Goal: Information Seeking & Learning: Understand process/instructions

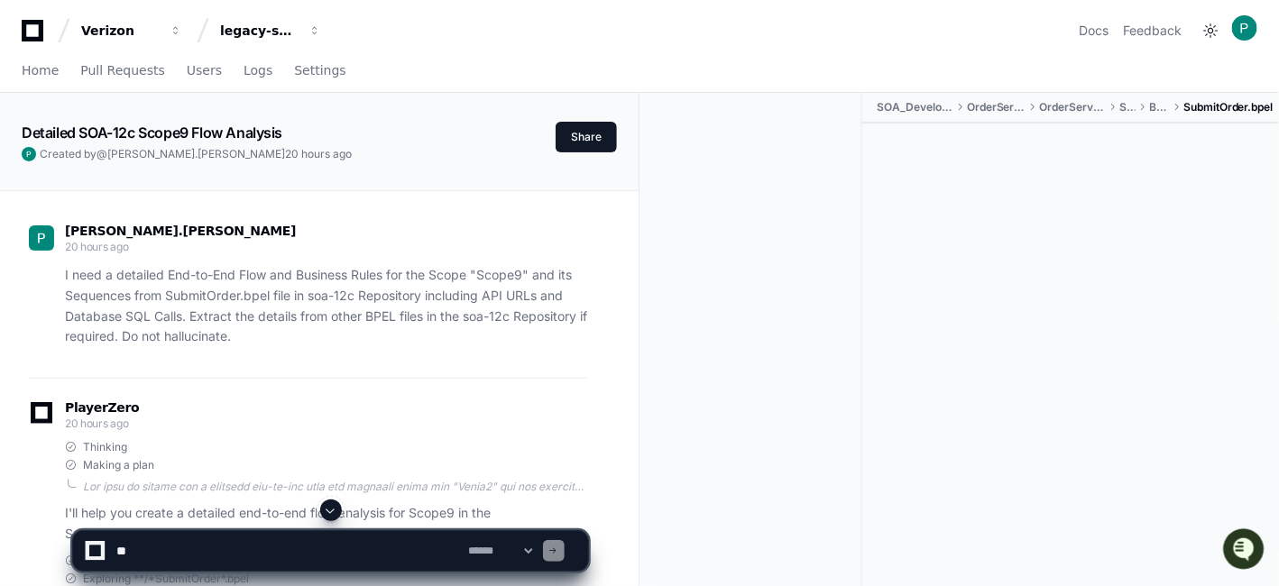
click at [181, 553] on textarea at bounding box center [289, 551] width 353 height 40
paste textarea "**********"
type textarea "**********"
click at [331, 512] on span at bounding box center [331, 510] width 14 height 14
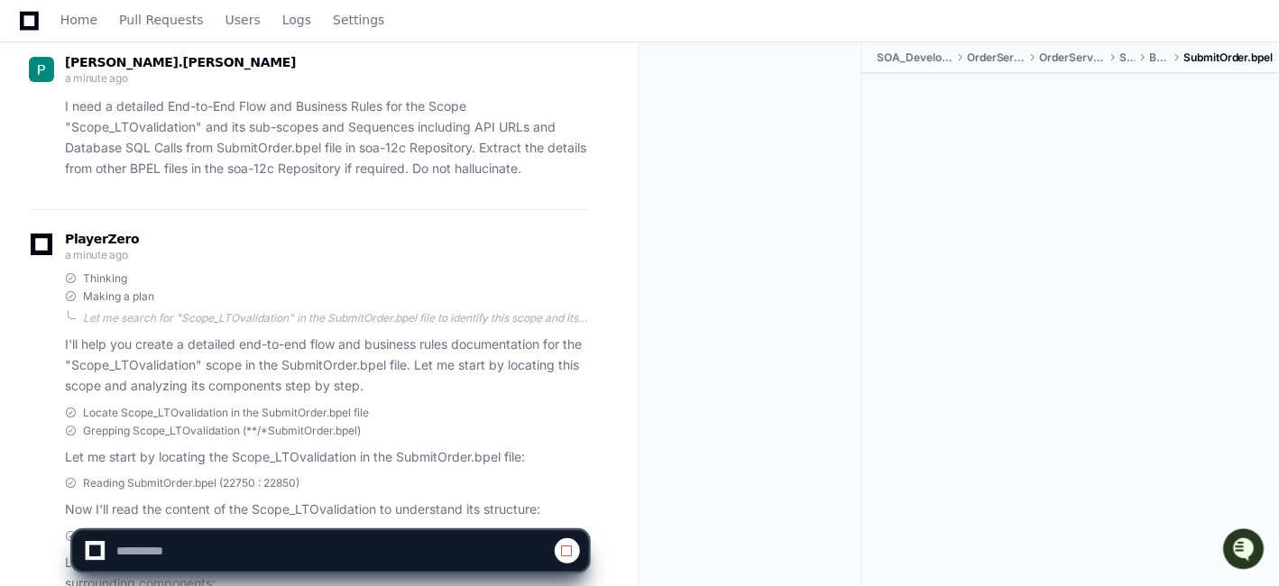
scroll to position [4787, 0]
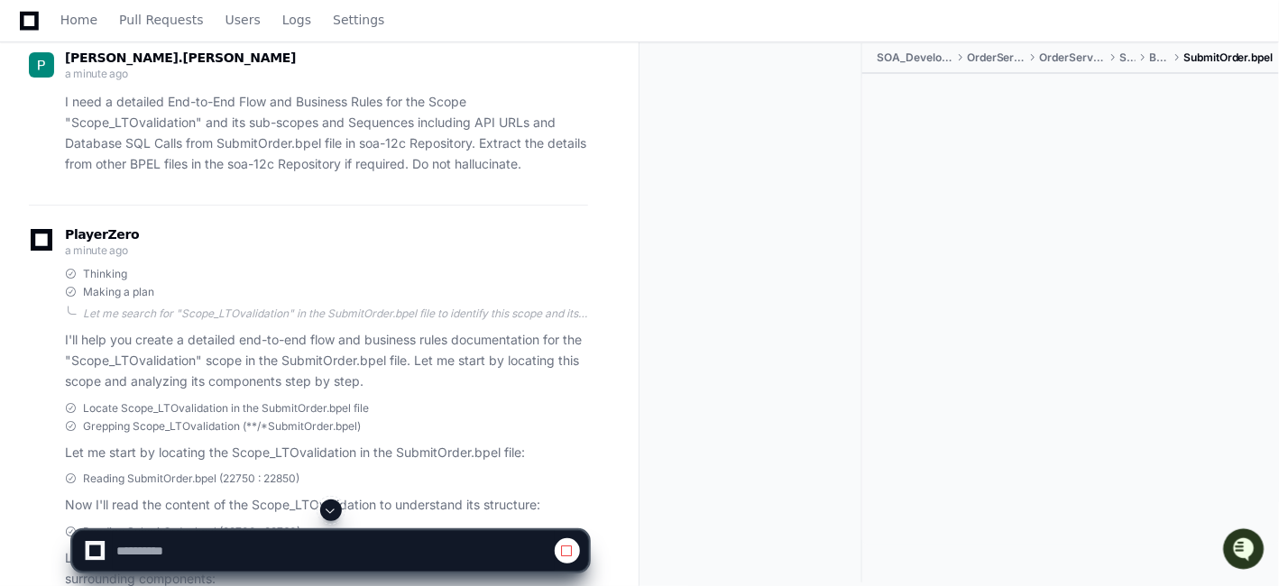
click at [332, 509] on span at bounding box center [331, 510] width 14 height 14
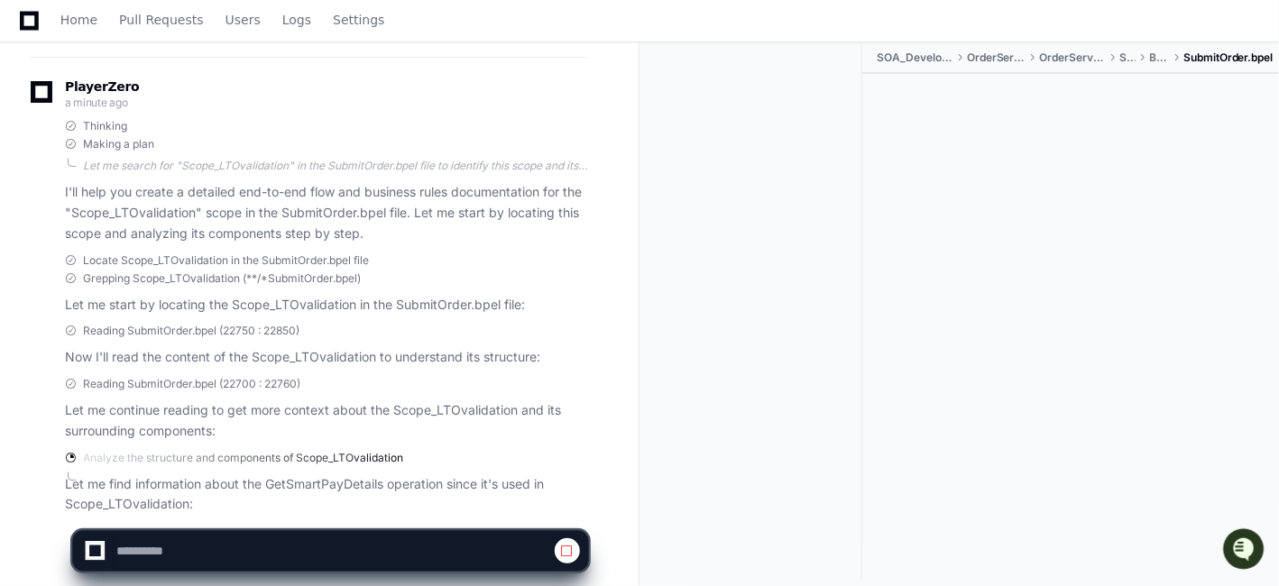
scroll to position [5000, 0]
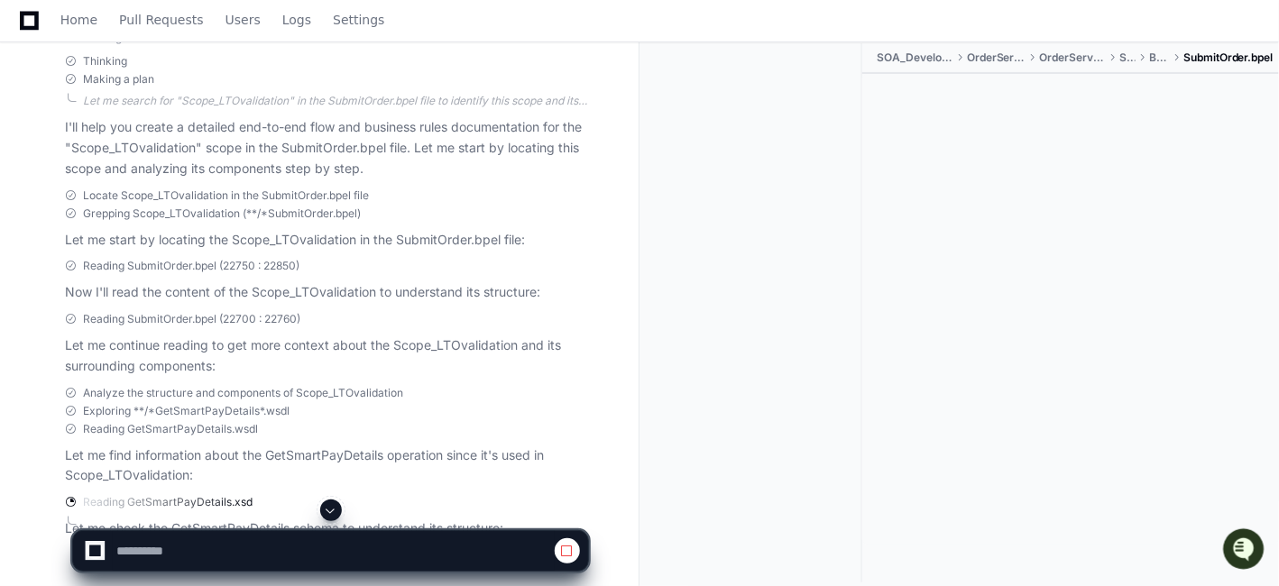
click at [214, 424] on span "Reading GetSmartPayDetails.wsdl" at bounding box center [170, 429] width 175 height 14
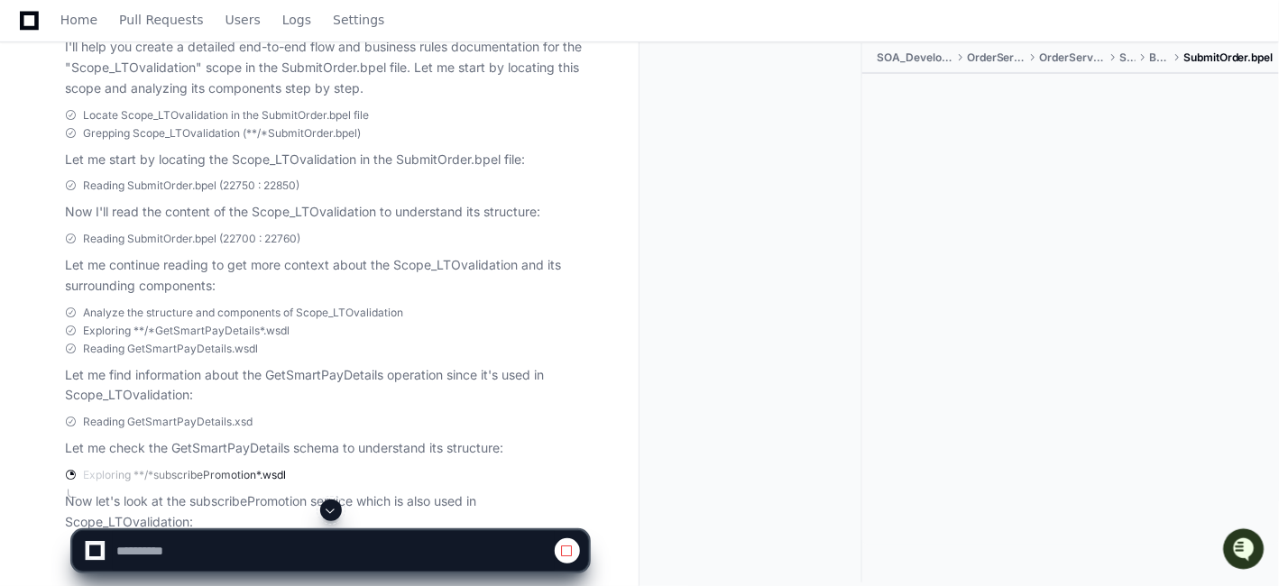
scroll to position [5121, 0]
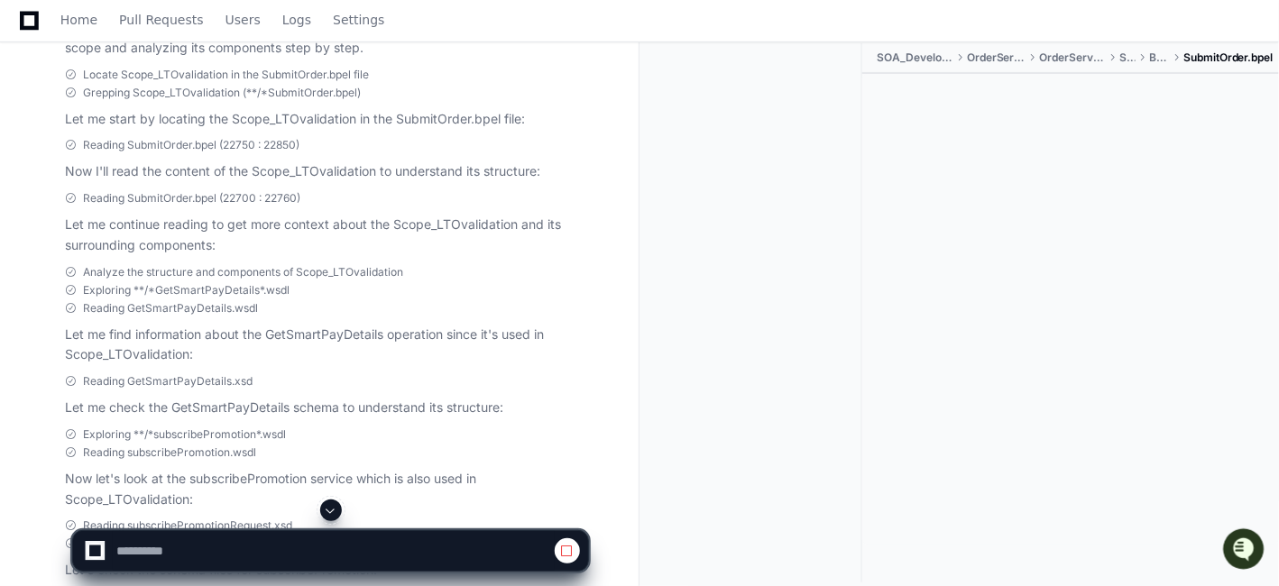
click at [331, 513] on span at bounding box center [331, 510] width 14 height 14
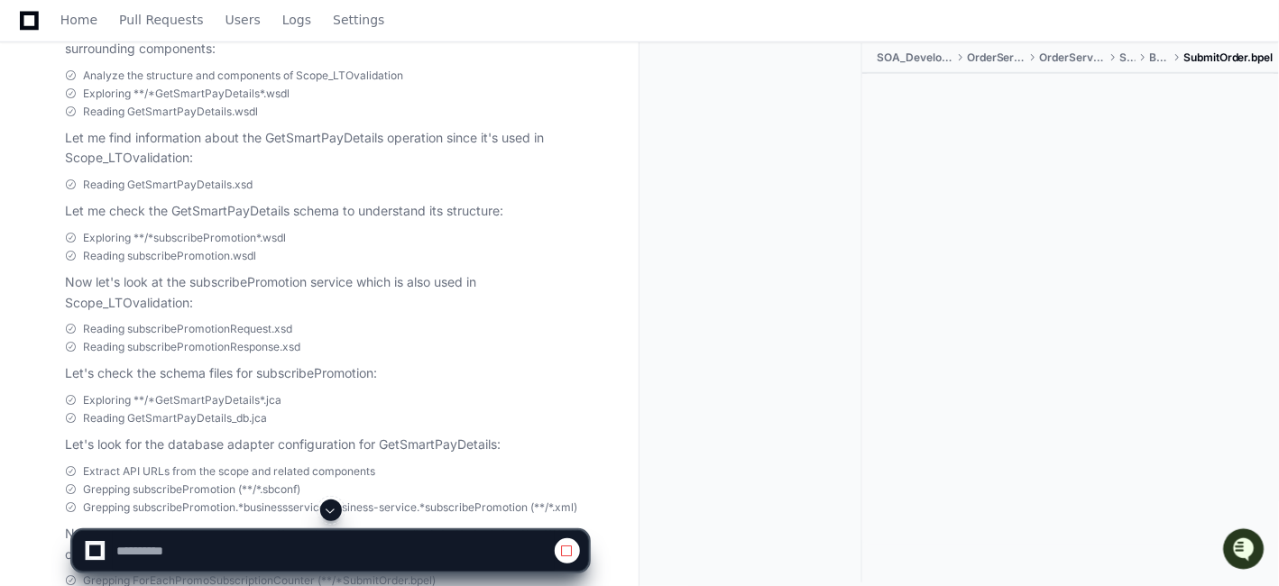
scroll to position [5612, 0]
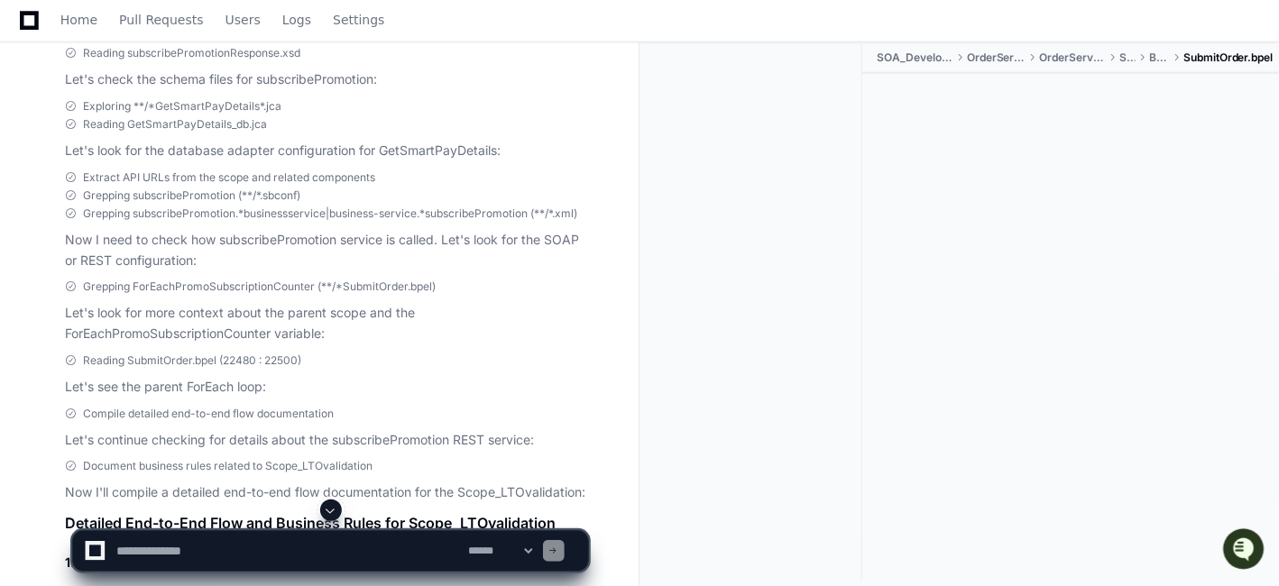
click at [327, 511] on span at bounding box center [331, 510] width 14 height 14
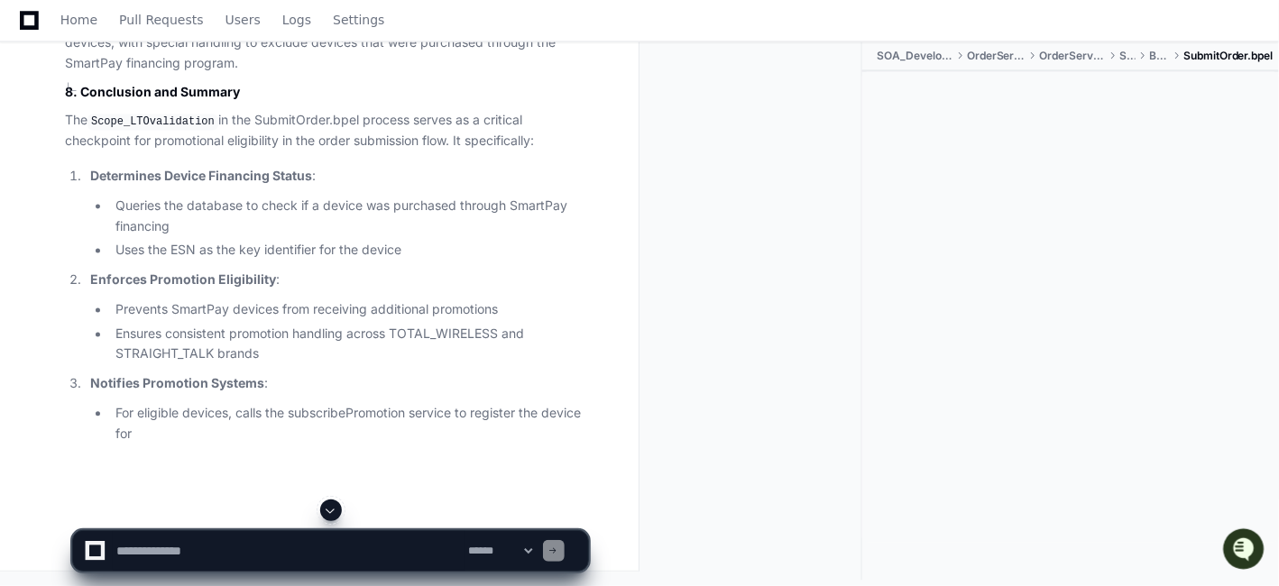
scroll to position [11085, 0]
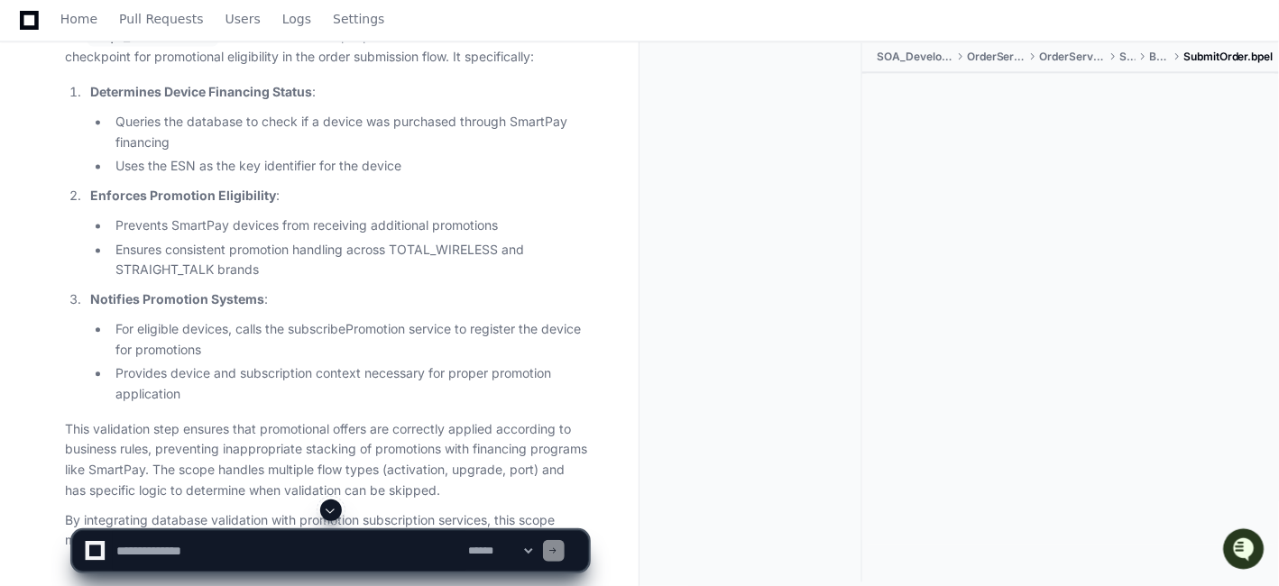
click at [1110, 285] on div at bounding box center [1070, 309] width 417 height 471
click at [1267, 296] on div at bounding box center [1070, 309] width 417 height 471
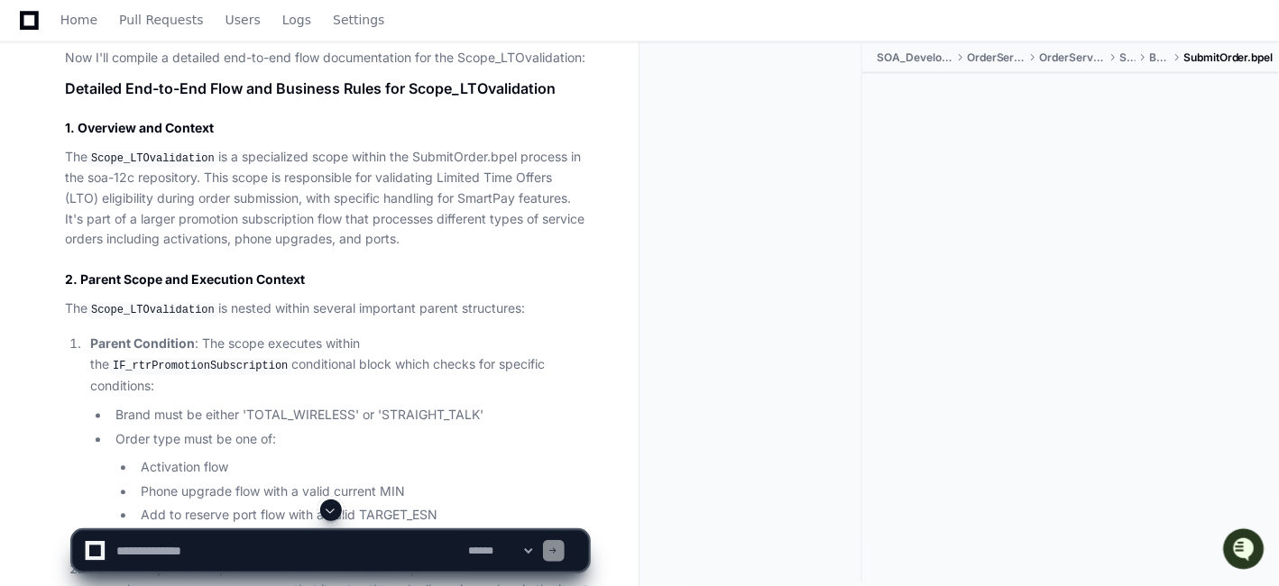
scroll to position [6073, 0]
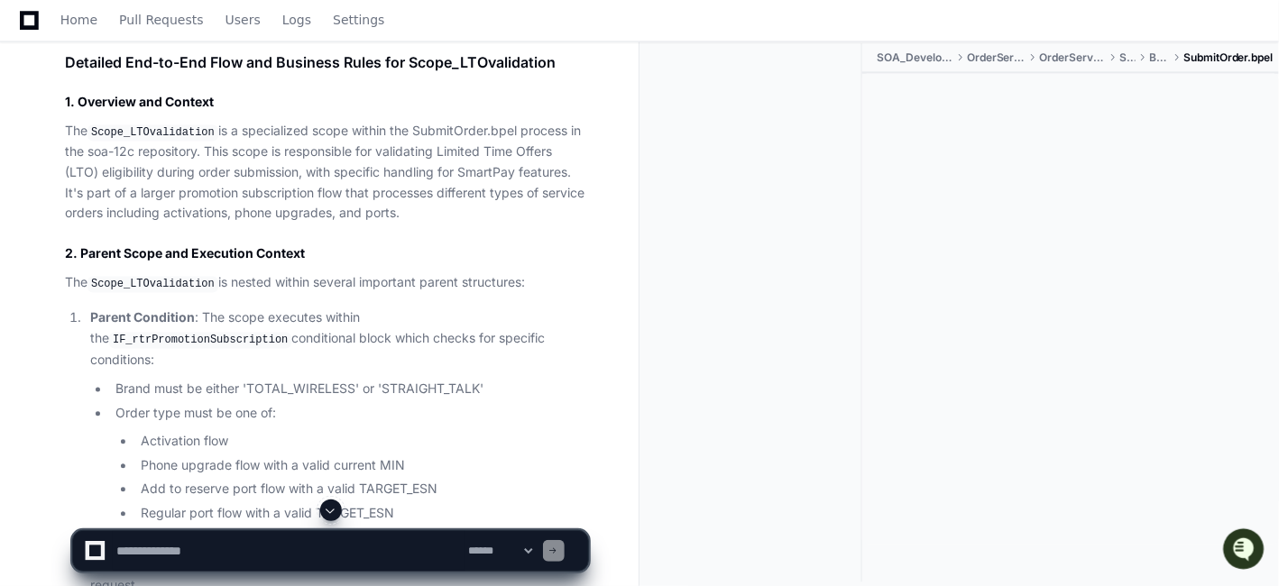
click at [291, 333] on code "IF_rtrPromotionSubscription" at bounding box center [200, 341] width 182 height 16
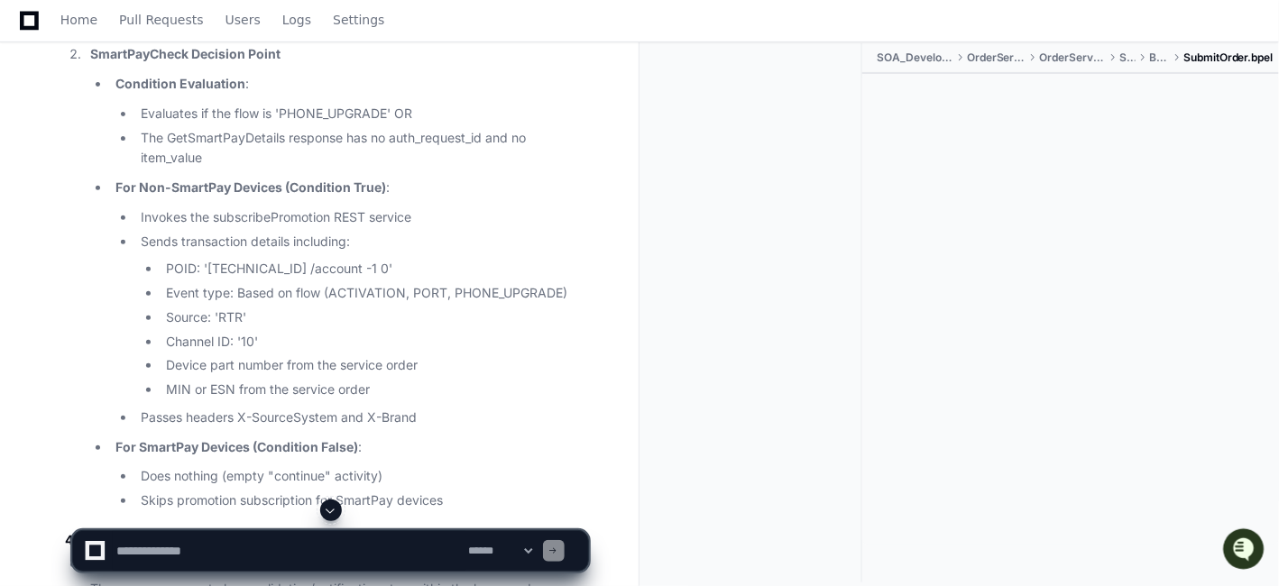
scroll to position [7596, 0]
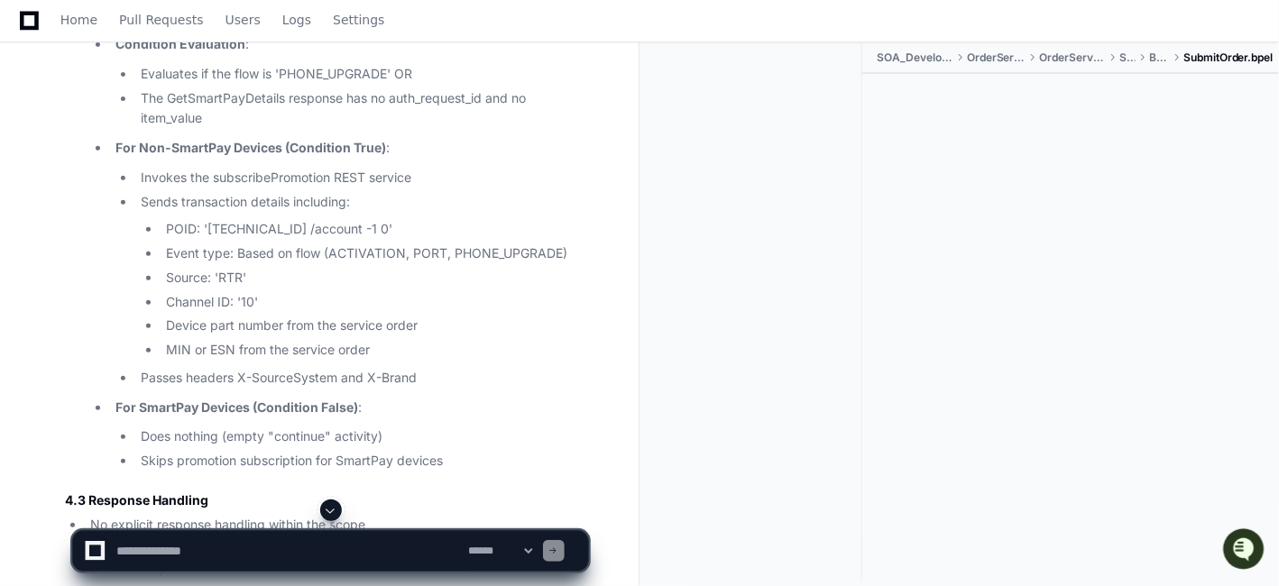
click at [283, 192] on li "Sends transaction details including: POID: '[TECHNICAL_ID] /account -1 0' Event…" at bounding box center [361, 276] width 453 height 169
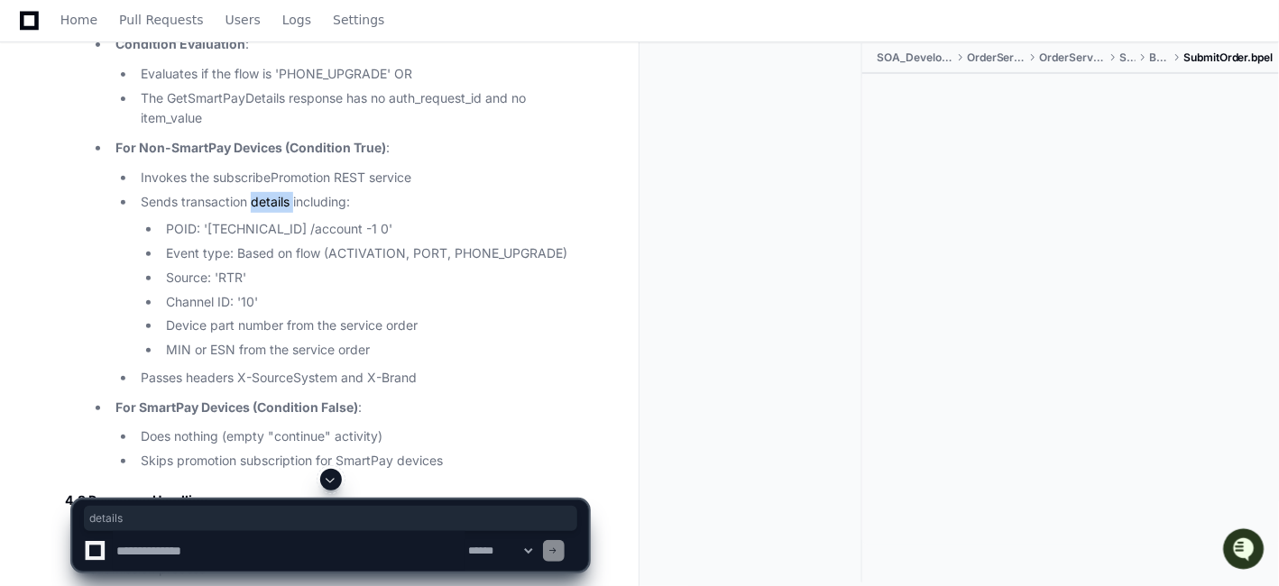
click at [283, 192] on li "Sends transaction details including: POID: '[TECHNICAL_ID] /account -1 0' Event…" at bounding box center [361, 276] width 453 height 169
click at [336, 192] on li "Sends transaction details including: POID: '[TECHNICAL_ID] /account -1 0' Event…" at bounding box center [361, 276] width 453 height 169
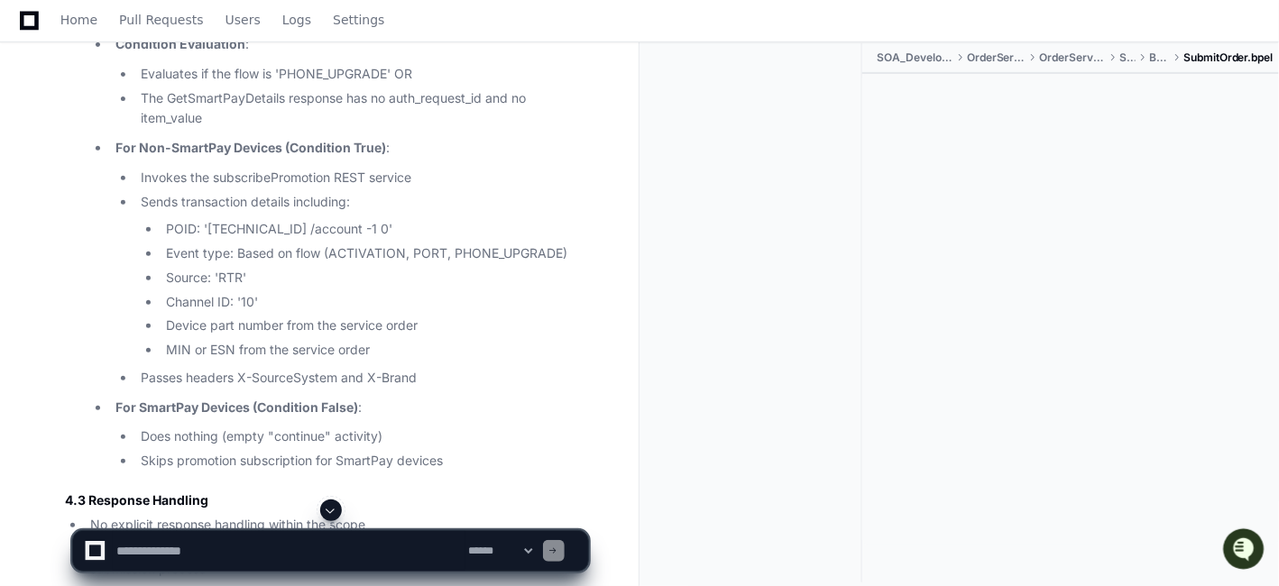
click at [336, 256] on ul "POID: '[TECHNICAL_ID] /account -1 0' Event type: Based on flow (ACTIVATION, POR…" at bounding box center [364, 290] width 447 height 142
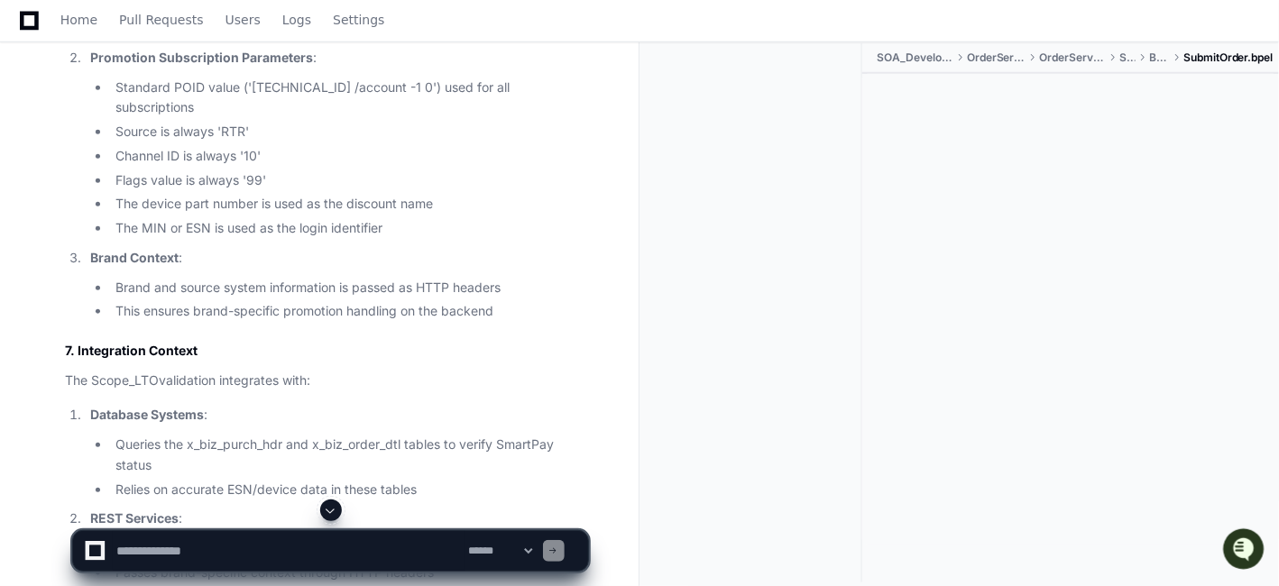
scroll to position [10322, 0]
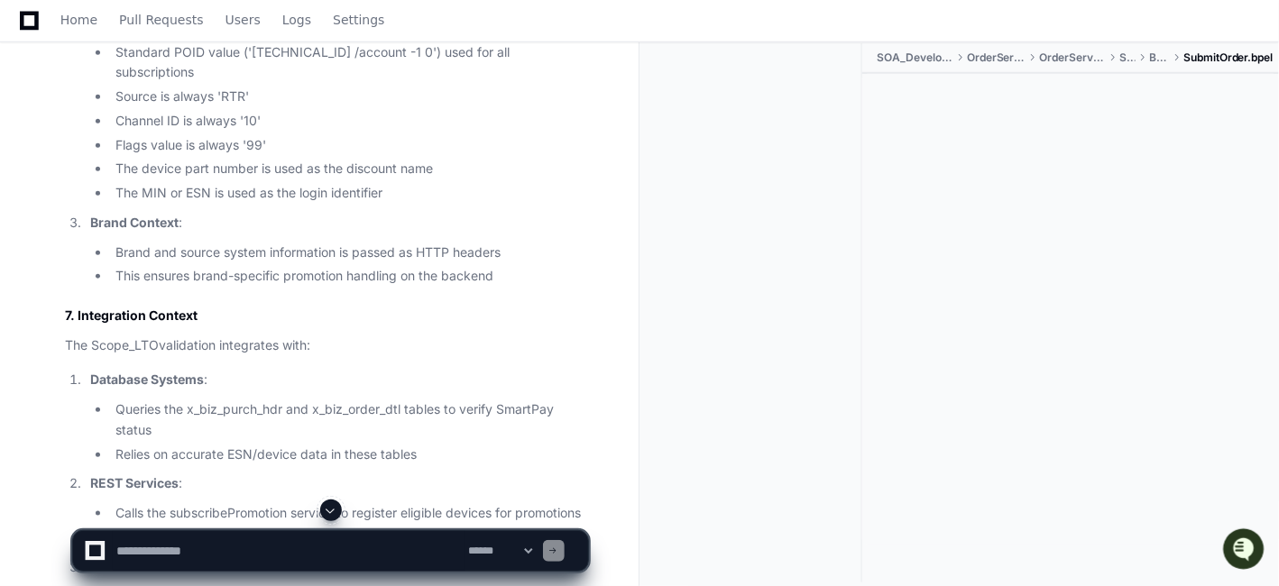
click at [337, 156] on li "Flags value is always '99'" at bounding box center [349, 145] width 478 height 21
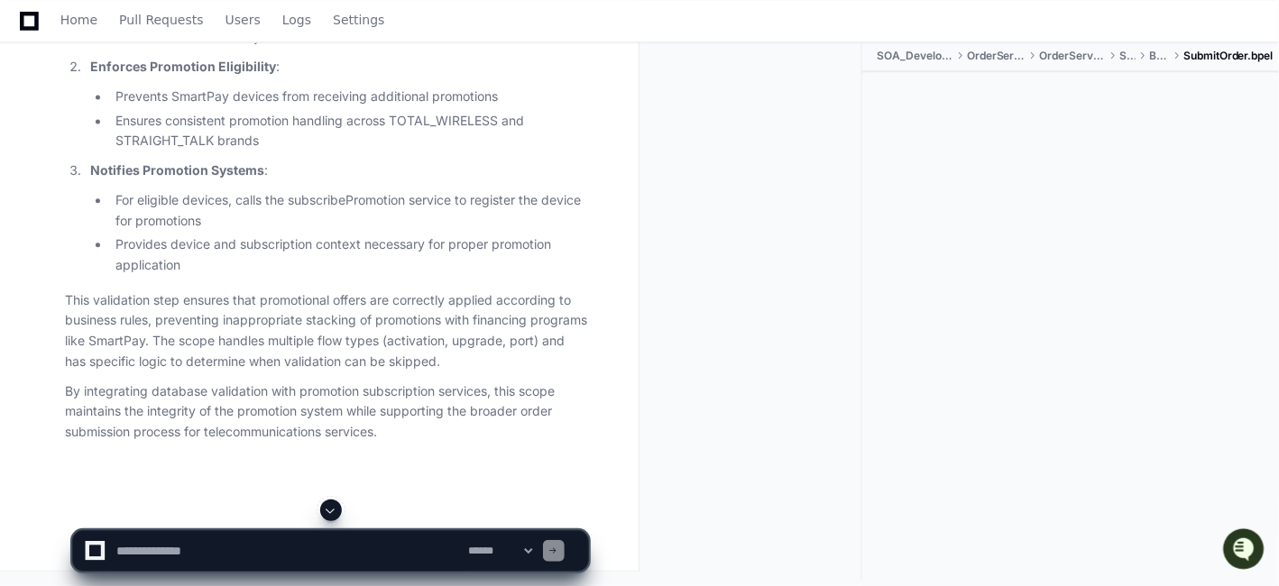
scroll to position [11346, 0]
click at [153, 338] on p "This validation step ensures that promotional offers are correctly applied acco…" at bounding box center [326, 331] width 523 height 82
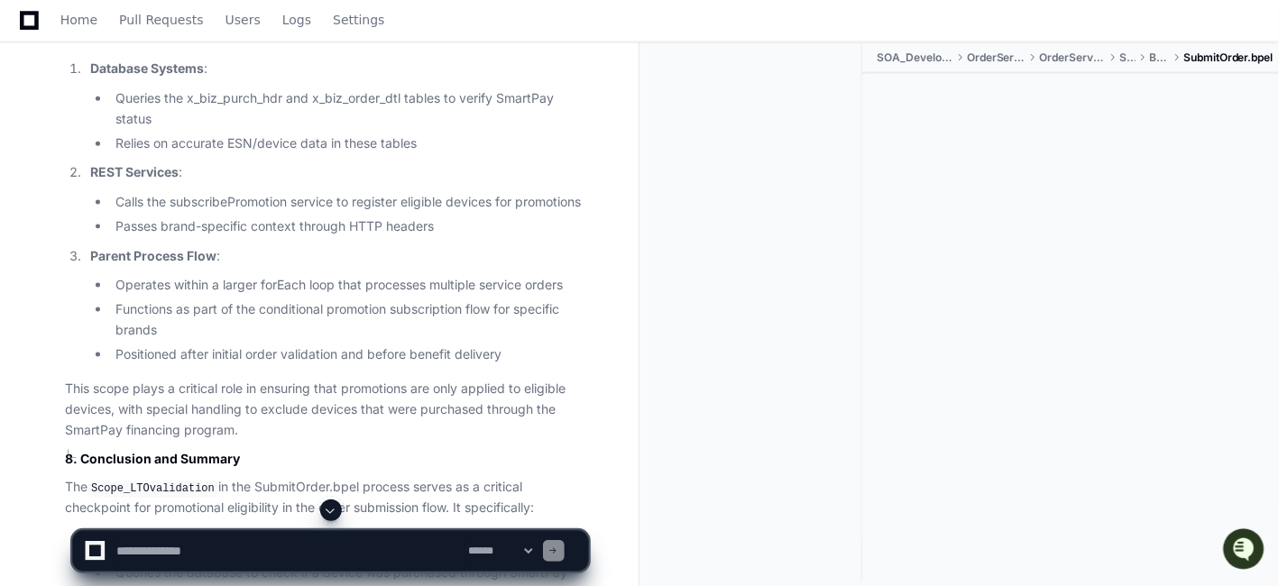
scroll to position [10625, 0]
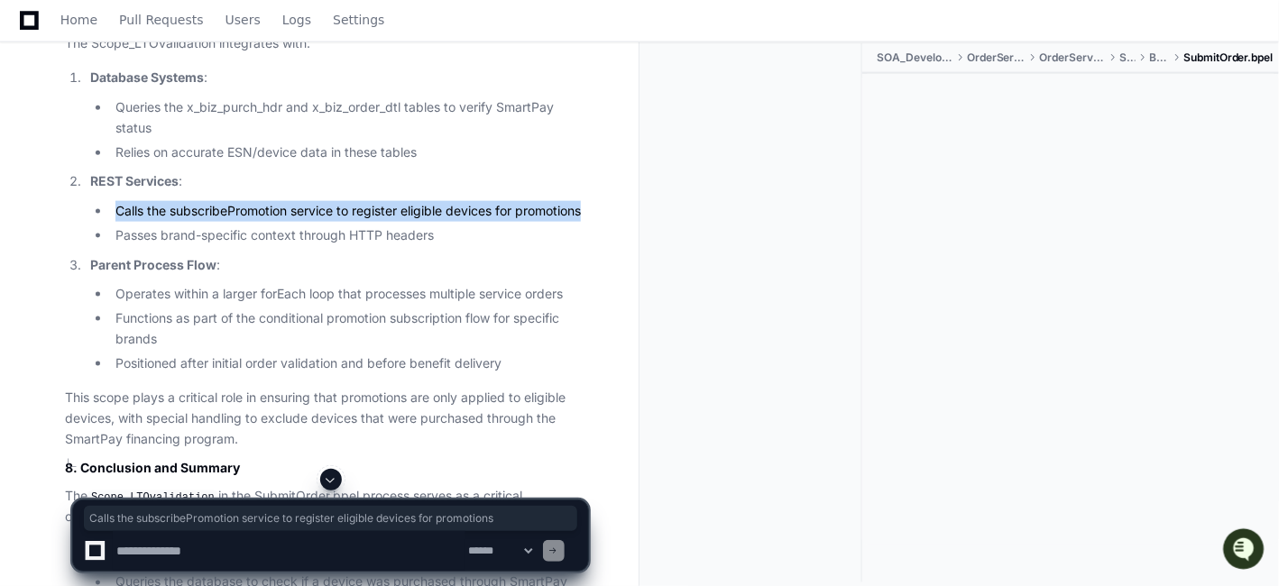
drag, startPoint x: 587, startPoint y: 342, endPoint x: 117, endPoint y: 336, distance: 470.0
click at [117, 222] on li "Calls the subscribePromotion service to register eligible devices for promotions" at bounding box center [349, 211] width 478 height 21
copy li "Calls the subscribePromotion service to register eligible devices for promotions"
click at [334, 222] on li "Calls the subscribePromotion service to register eligible devices for promotions" at bounding box center [349, 211] width 478 height 21
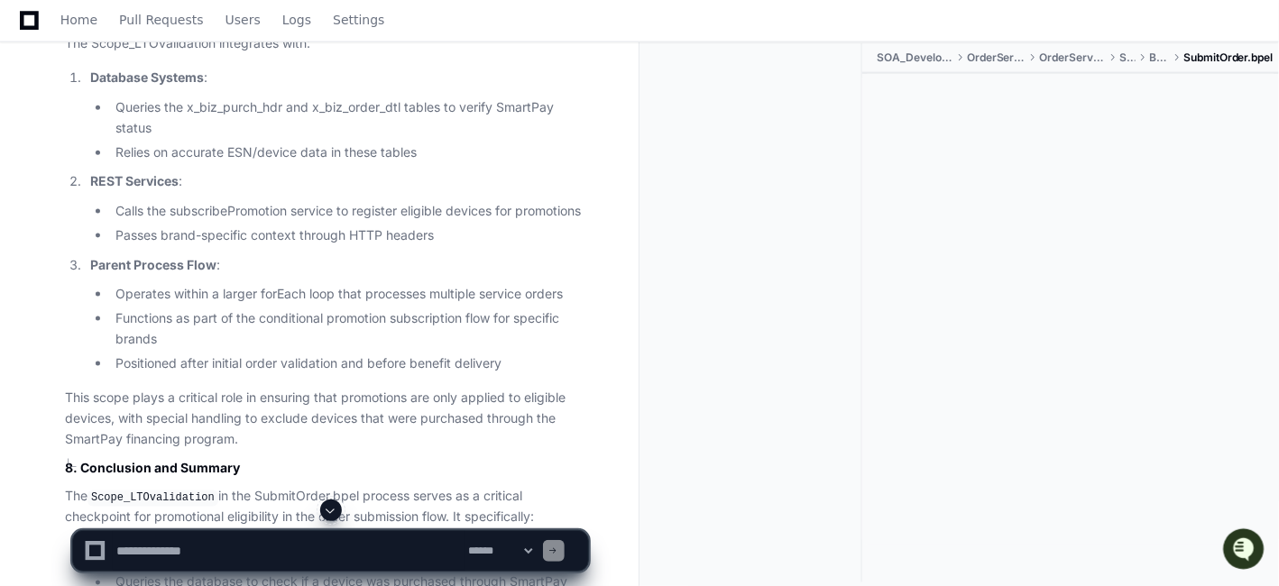
click at [260, 276] on p "Parent Process Flow :" at bounding box center [339, 265] width 498 height 21
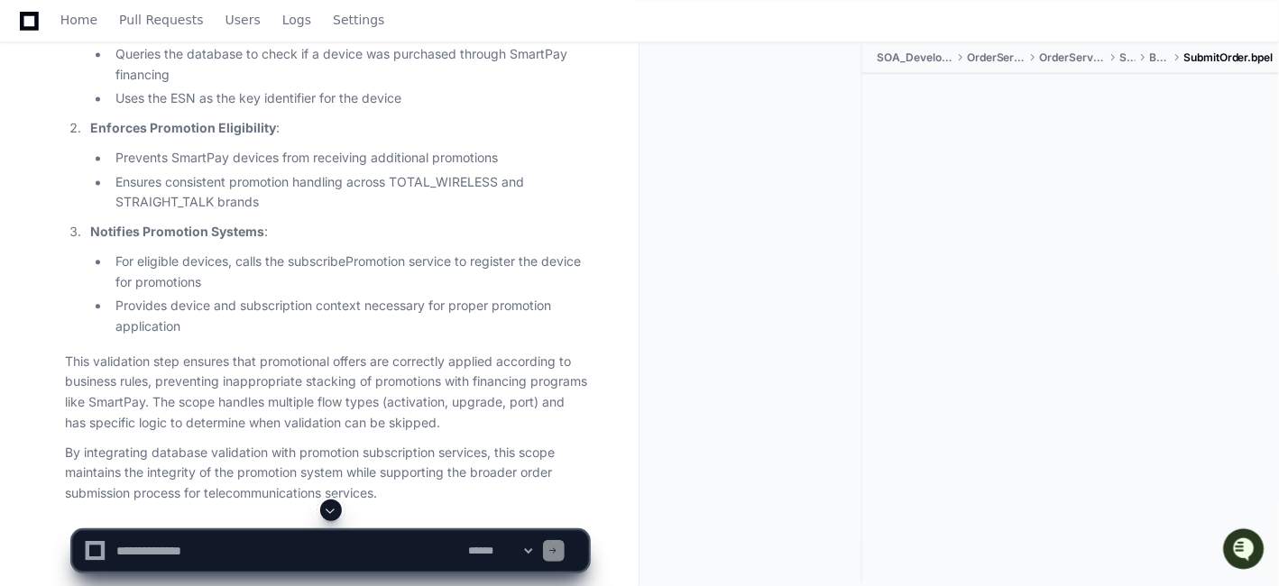
scroll to position [11186, 0]
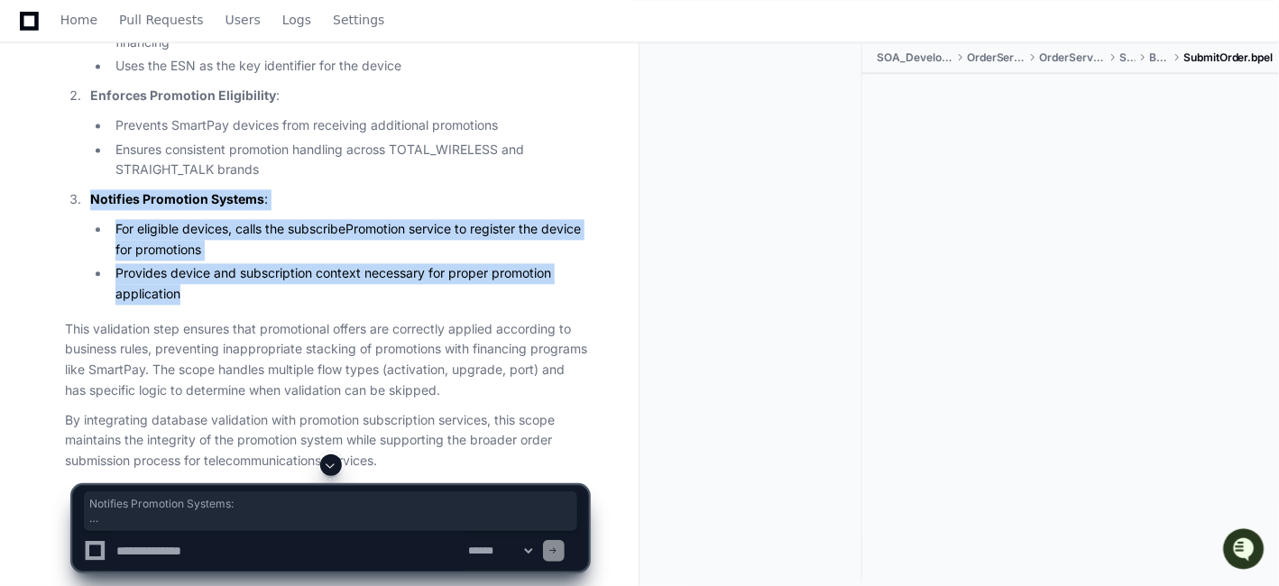
drag, startPoint x: 203, startPoint y: 428, endPoint x: 69, endPoint y: 333, distance: 163.7
click at [85, 305] on li "Notifies Promotion Systems : For eligible devices, calls the subscribePromotion…" at bounding box center [336, 246] width 503 height 115
click at [415, 305] on li "Notifies Promotion Systems : For eligible devices, calls the subscribePromotion…" at bounding box center [336, 246] width 503 height 115
drag, startPoint x: 190, startPoint y: 420, endPoint x: 81, endPoint y: 339, distance: 136.0
click at [85, 305] on li "Notifies Promotion Systems : For eligible devices, calls the subscribePromotion…" at bounding box center [336, 246] width 503 height 115
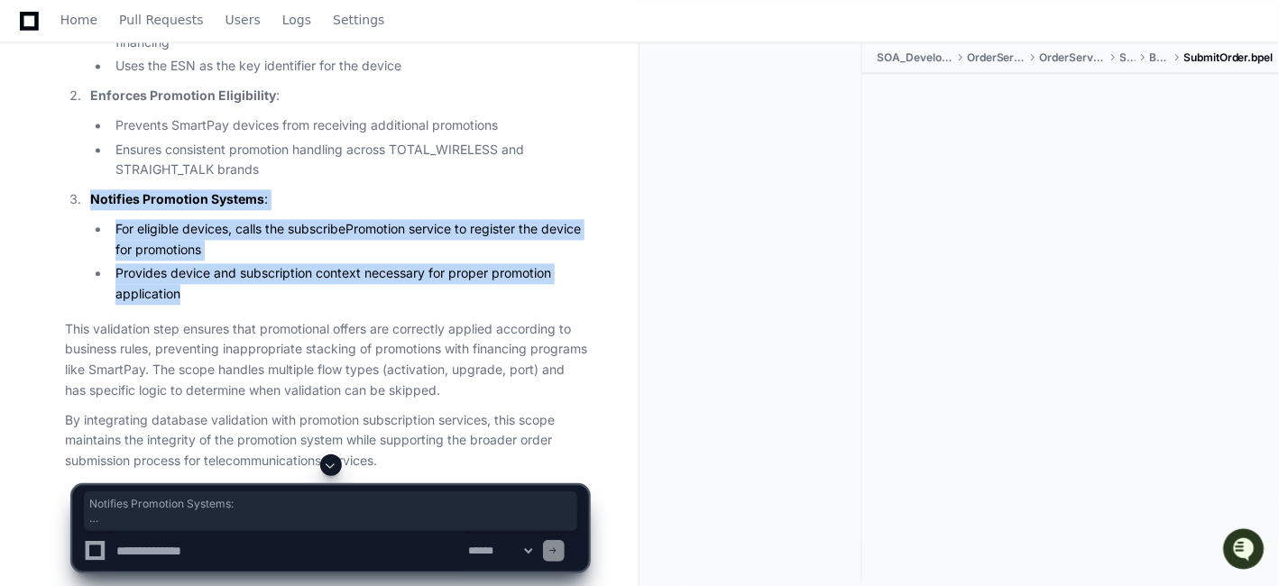
click at [389, 305] on li "Provides device and subscription context necessary for proper promotion applica…" at bounding box center [349, 283] width 478 height 41
drag, startPoint x: 191, startPoint y: 424, endPoint x: 74, endPoint y: 330, distance: 150.2
click at [85, 305] on li "Notifies Promotion Systems : For eligible devices, calls the subscribePromotion…" at bounding box center [336, 246] width 503 height 115
copy li "Notifies Promotion Systems : For eligible devices, calls the subscribePromotion…"
click at [364, 210] on p "Notifies Promotion Systems :" at bounding box center [339, 199] width 498 height 21
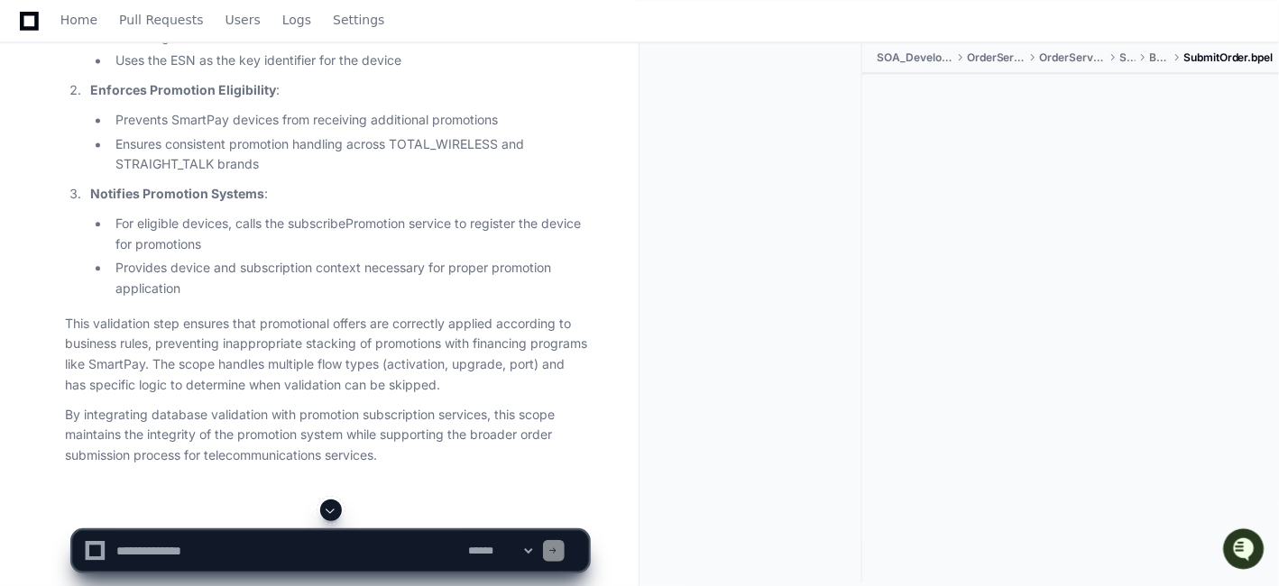
scroll to position [11025, 0]
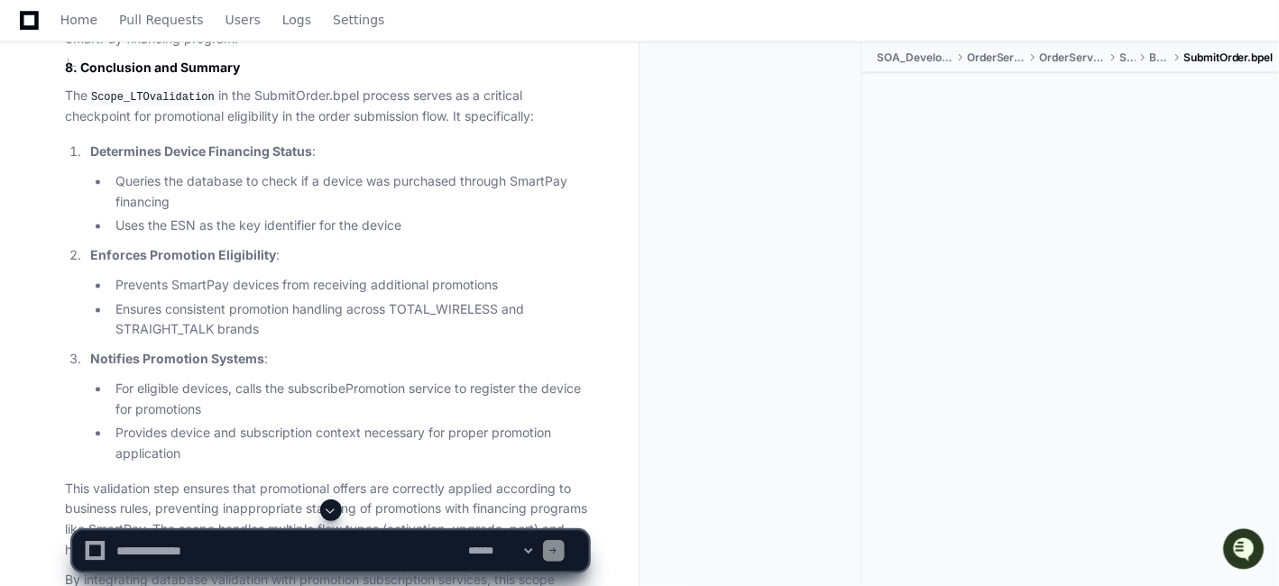
click at [378, 128] on p "The Scope_LTOvalidation in the SubmitOrder.bpel process serves as a critical ch…" at bounding box center [326, 107] width 523 height 41
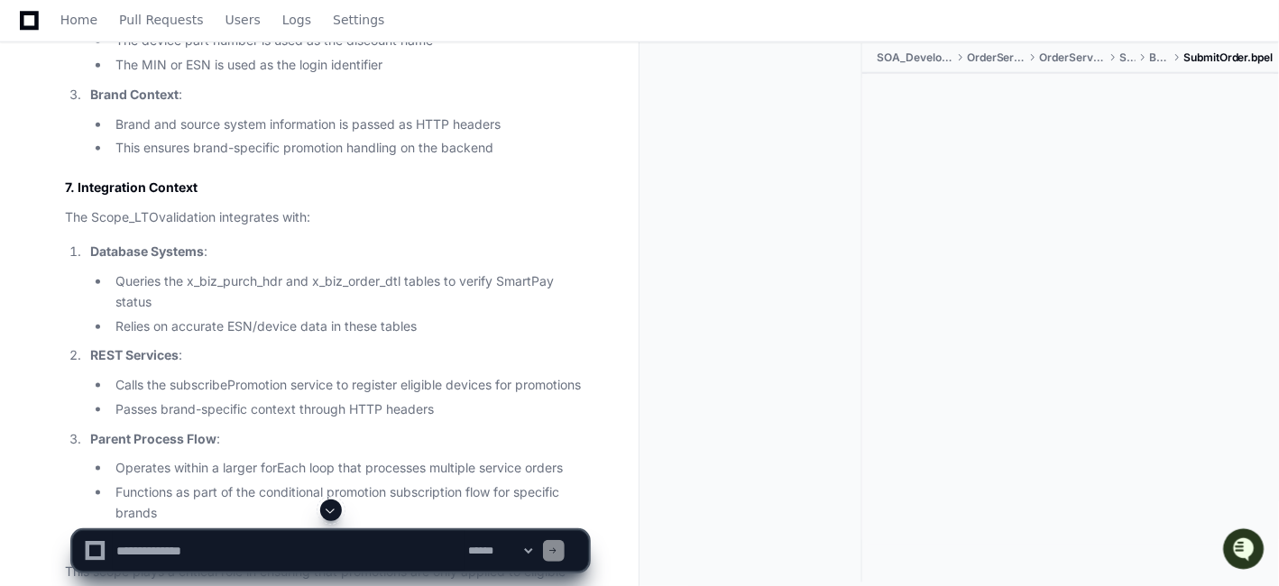
scroll to position [10384, 0]
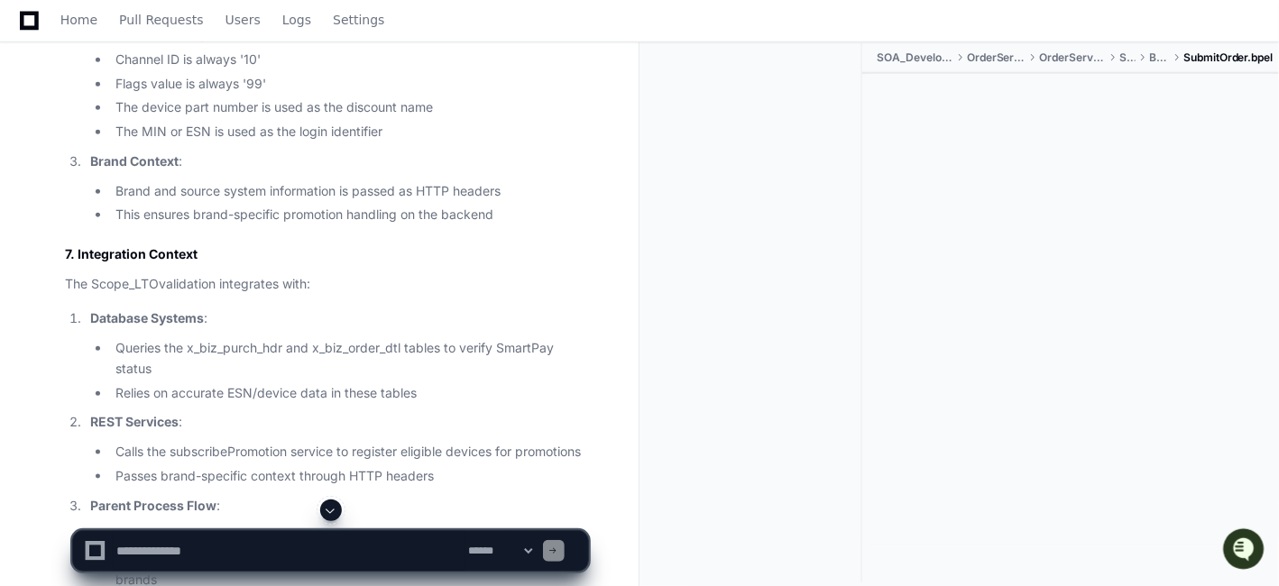
click at [494, 70] on li "Channel ID is always '10'" at bounding box center [349, 60] width 478 height 21
click at [335, 23] on li "Standard POID value ('[TECHNICAL_ID] /account -1 0') used for all subscriptions" at bounding box center [349, 1] width 478 height 41
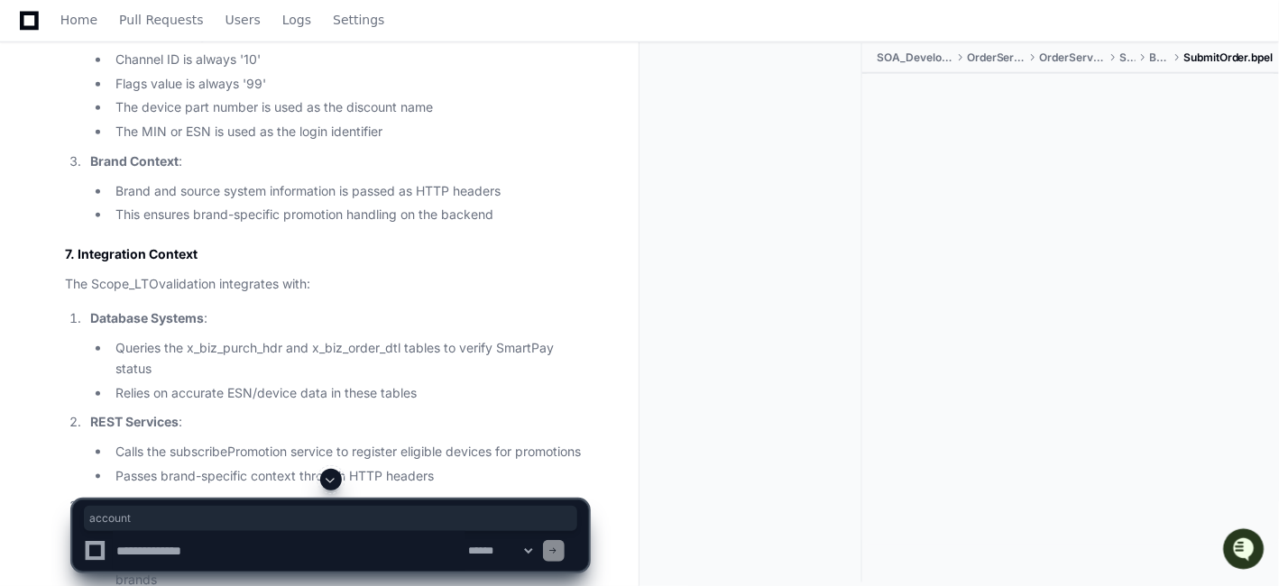
click at [335, 23] on li "Standard POID value ('[TECHNICAL_ID] /account -1 0') used for all subscriptions" at bounding box center [349, 1] width 478 height 41
click at [187, 23] on li "Standard POID value ('[TECHNICAL_ID] /account -1 0') used for all subscriptions" at bounding box center [349, 1] width 478 height 41
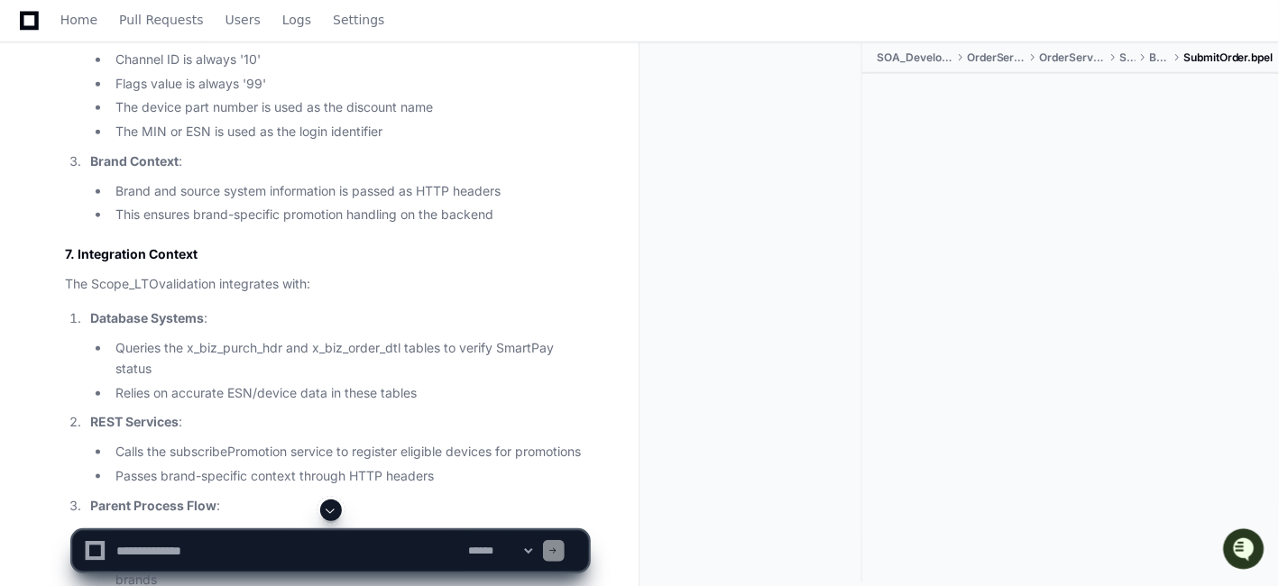
click at [187, 23] on li "Standard POID value ('[TECHNICAL_ID] /account -1 0') used for all subscriptions" at bounding box center [349, 1] width 478 height 41
click at [337, 46] on li "Source is always 'RTR'" at bounding box center [349, 35] width 478 height 21
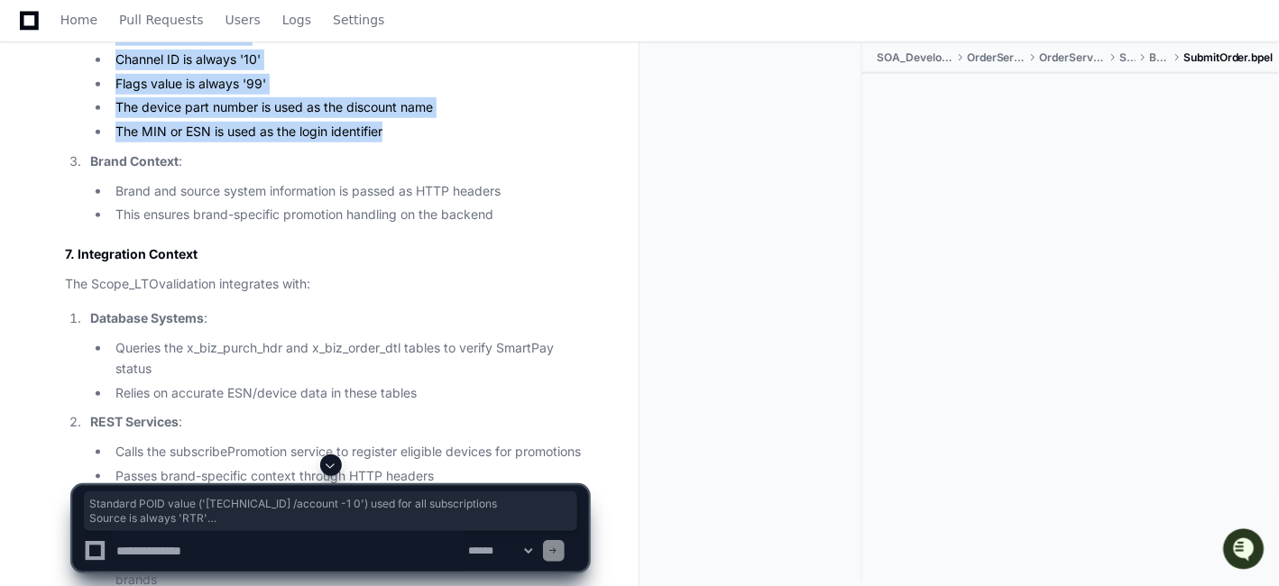
drag, startPoint x: 403, startPoint y: 256, endPoint x: 92, endPoint y: 145, distance: 330.4
click at [92, 143] on ul "Standard POID value ('[TECHNICAL_ID] /account -1 0') used for all subscriptions…" at bounding box center [339, 61] width 498 height 161
copy ul "Standard POID value ('[TECHNICAL_ID] /account -1 0') used for all subscriptions…"
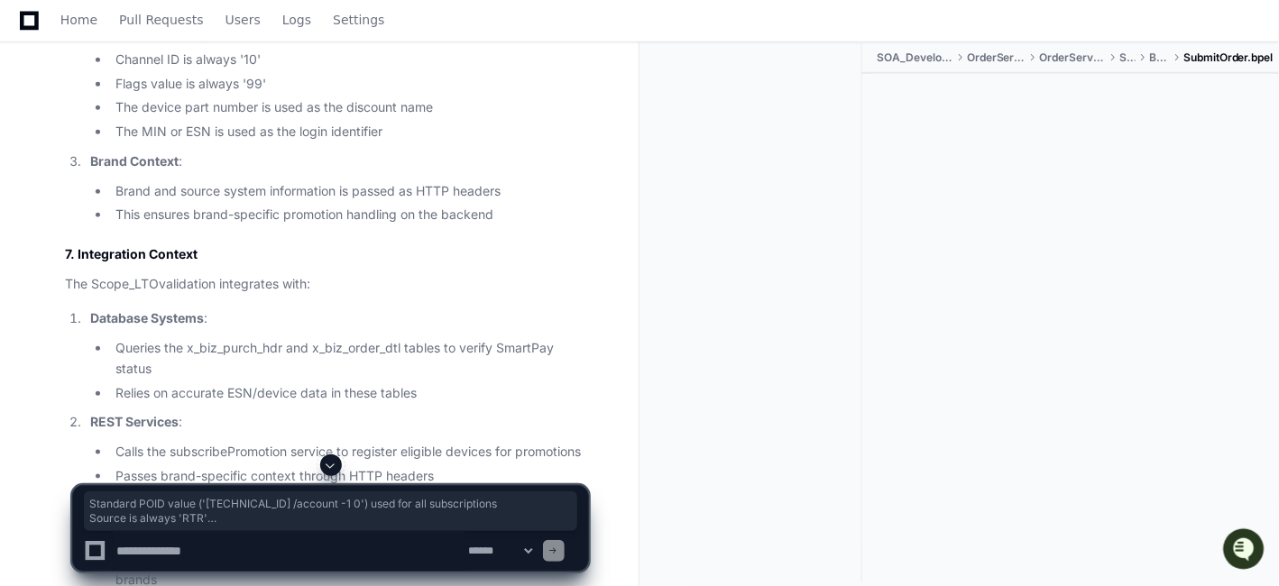
click at [180, 202] on li "Brand and source system information is passed as HTTP headers" at bounding box center [349, 191] width 478 height 21
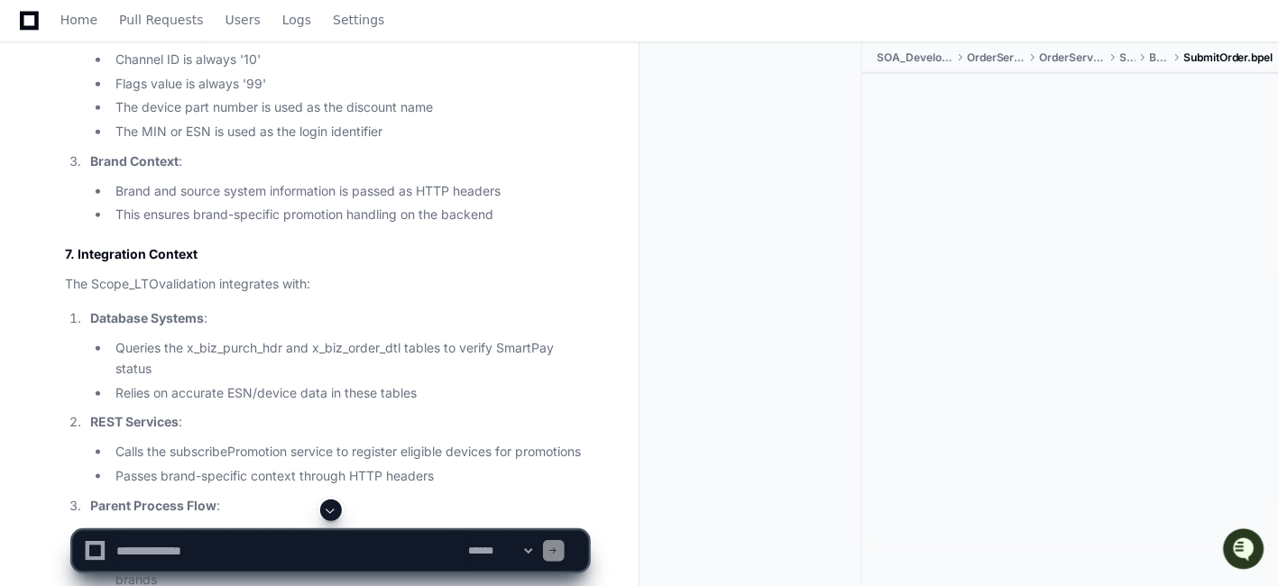
click at [306, 263] on h2 "7. Integration Context" at bounding box center [326, 254] width 523 height 18
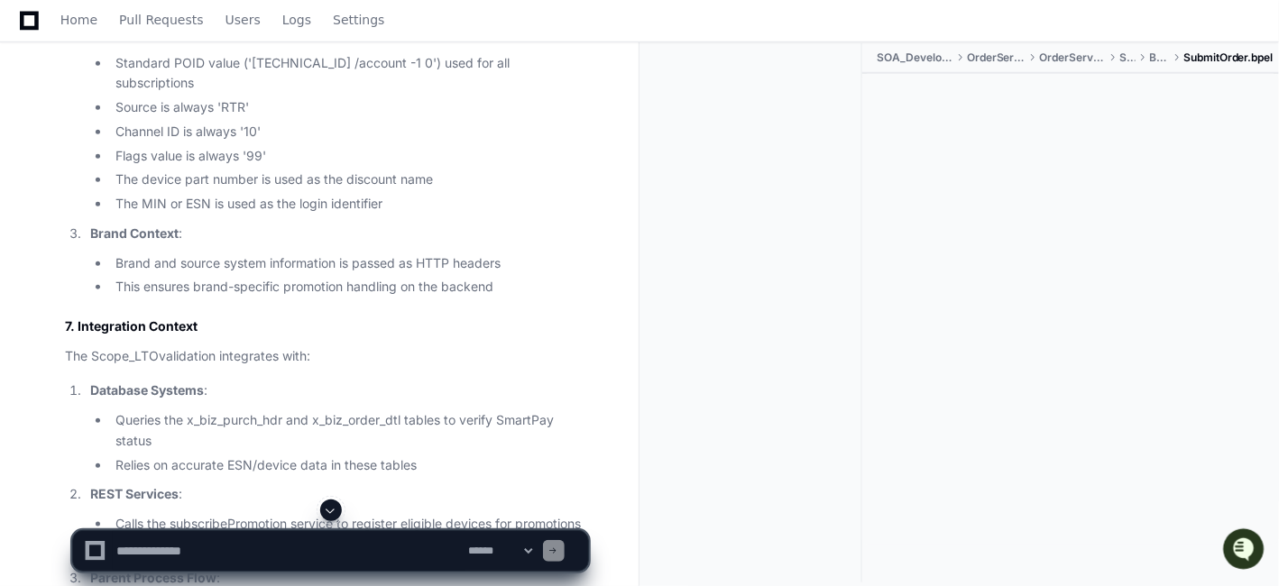
scroll to position [10303, 0]
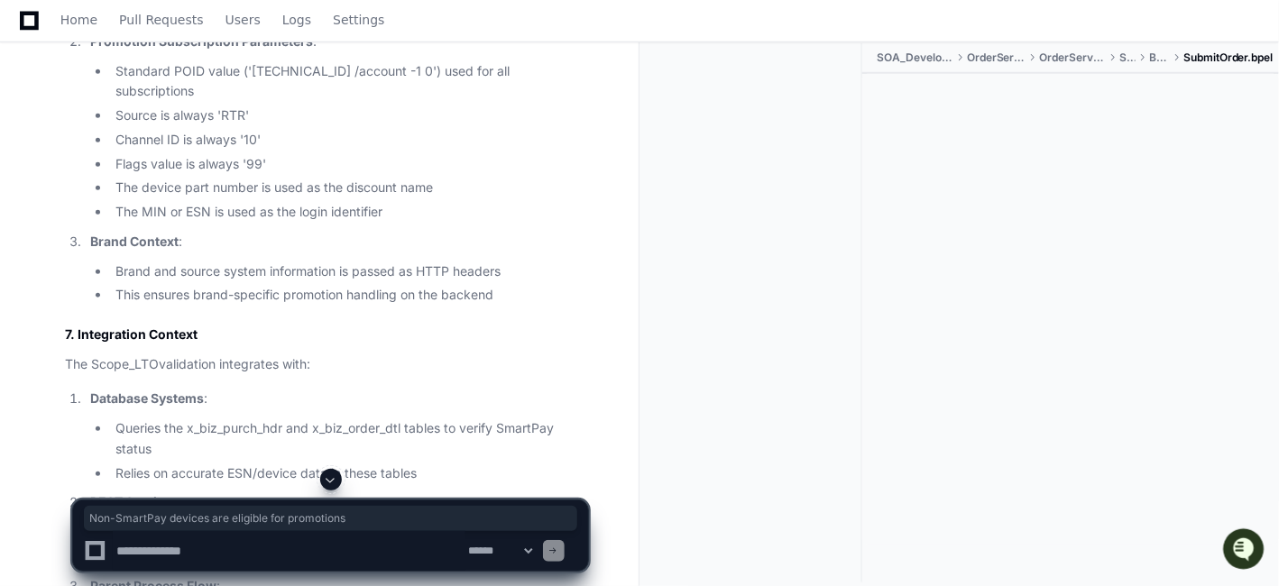
drag, startPoint x: 445, startPoint y: 108, endPoint x: 91, endPoint y: 120, distance: 353.8
click at [263, 23] on li "PHONE_UPGRADE flows are always eligible for promotions (SmartPay check is skipp…" at bounding box center [349, 1] width 478 height 41
drag, startPoint x: 412, startPoint y: 115, endPoint x: 99, endPoint y: 126, distance: 313.2
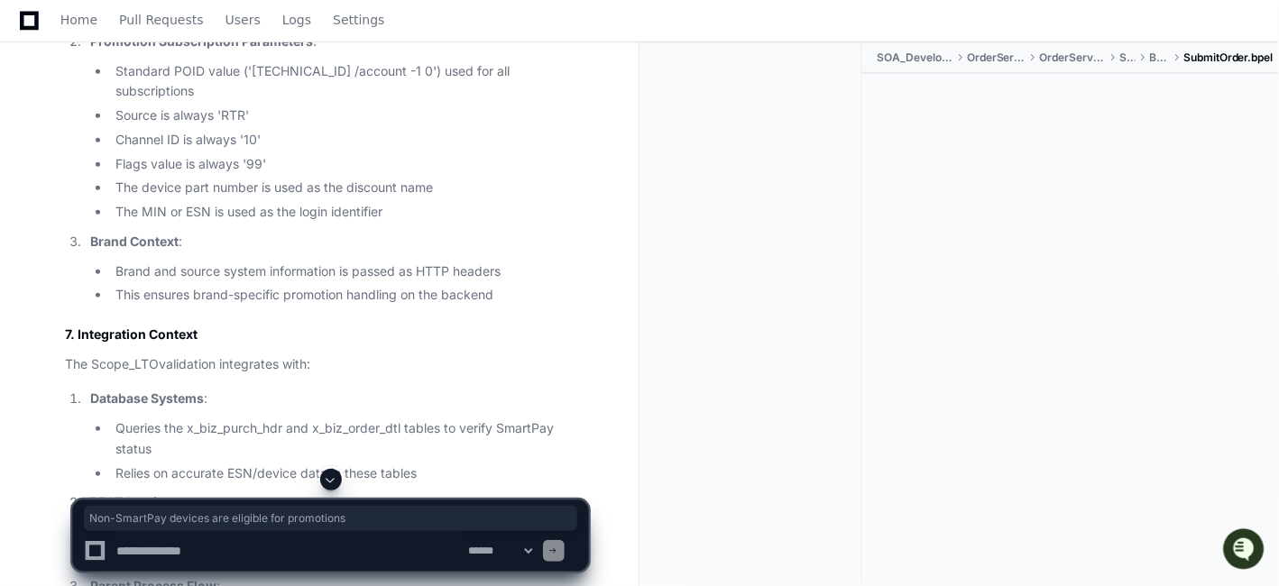
copy li "Non-SmartPay devices are eligible for promotions"
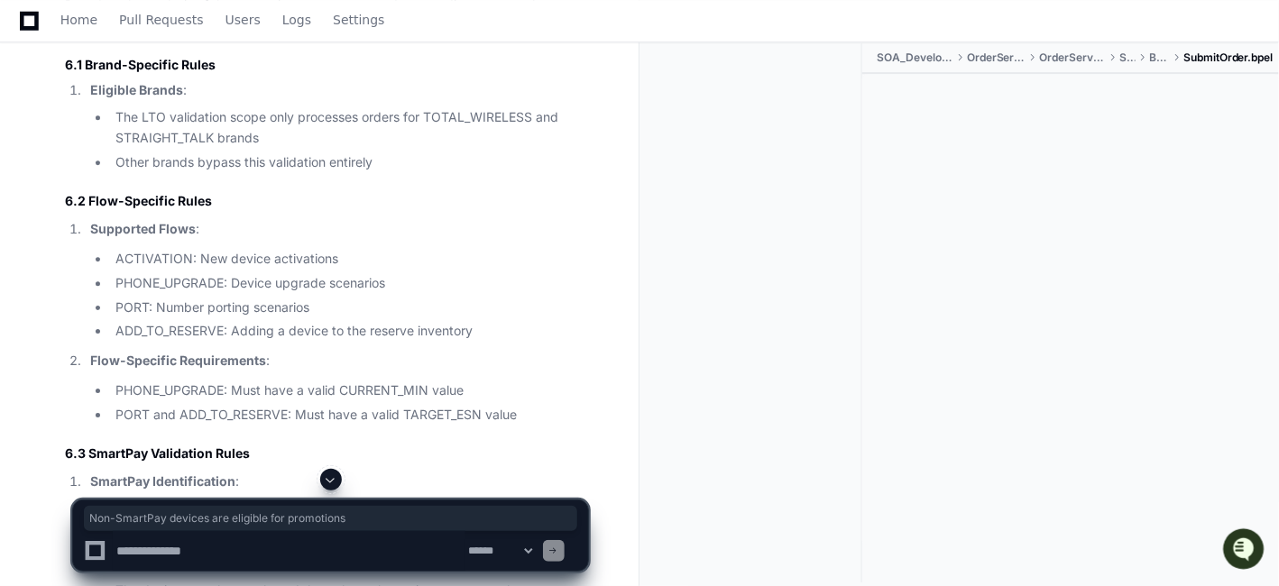
scroll to position [9301, 0]
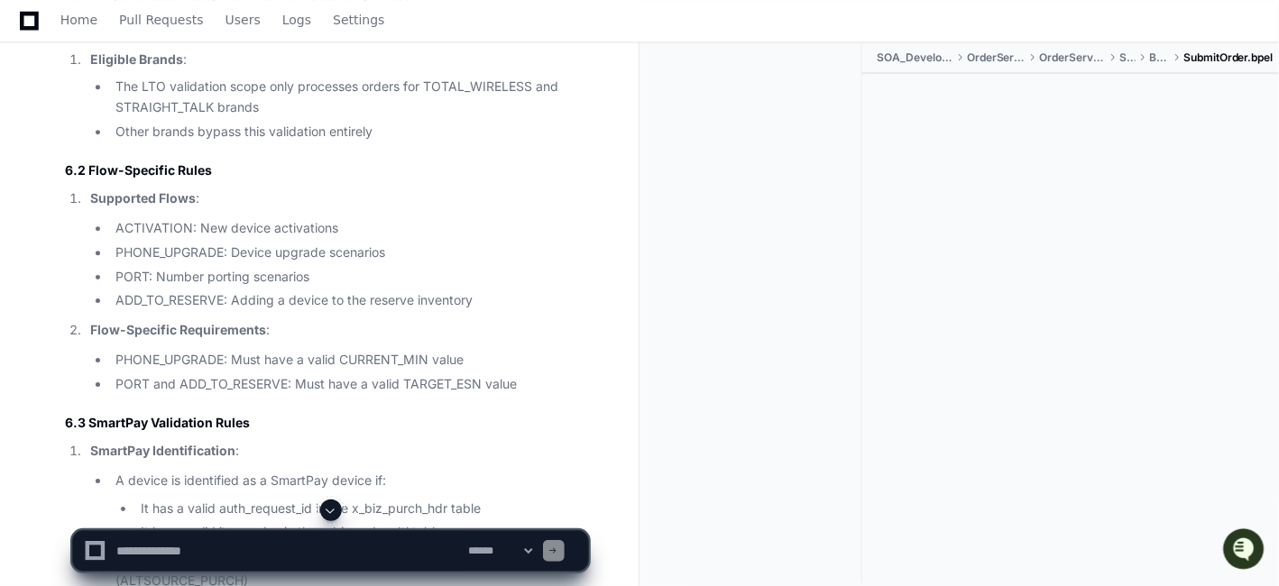
click at [296, 143] on li "Eligible Brands : The LTO validation scope only processes orders for TOTAL_WIRE…" at bounding box center [336, 96] width 503 height 93
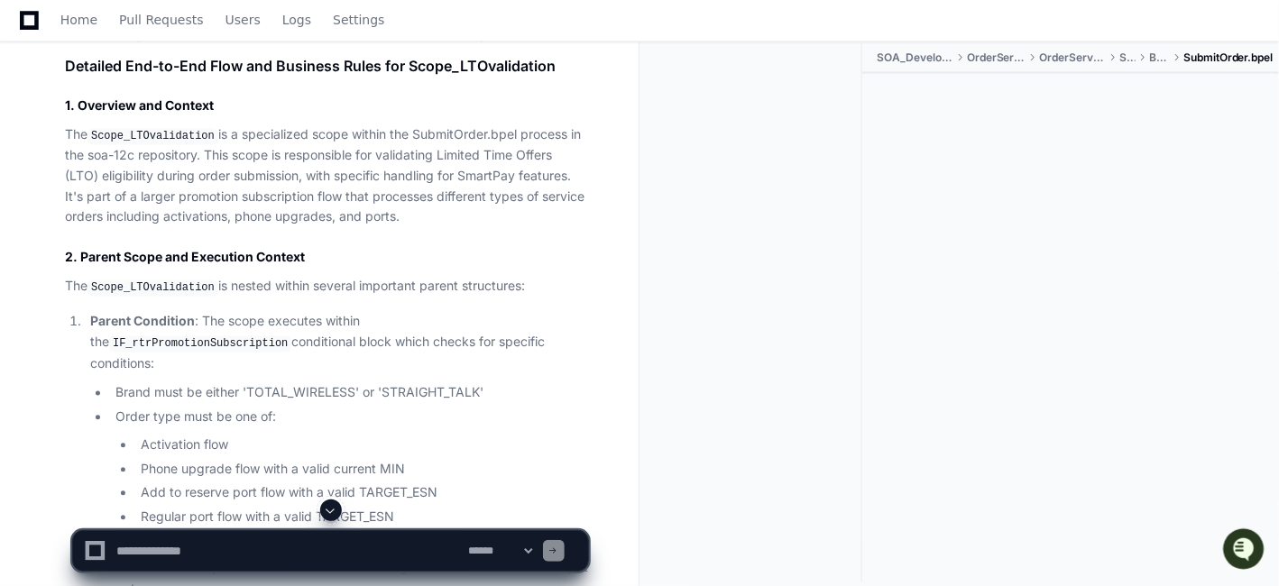
scroll to position [6054, 0]
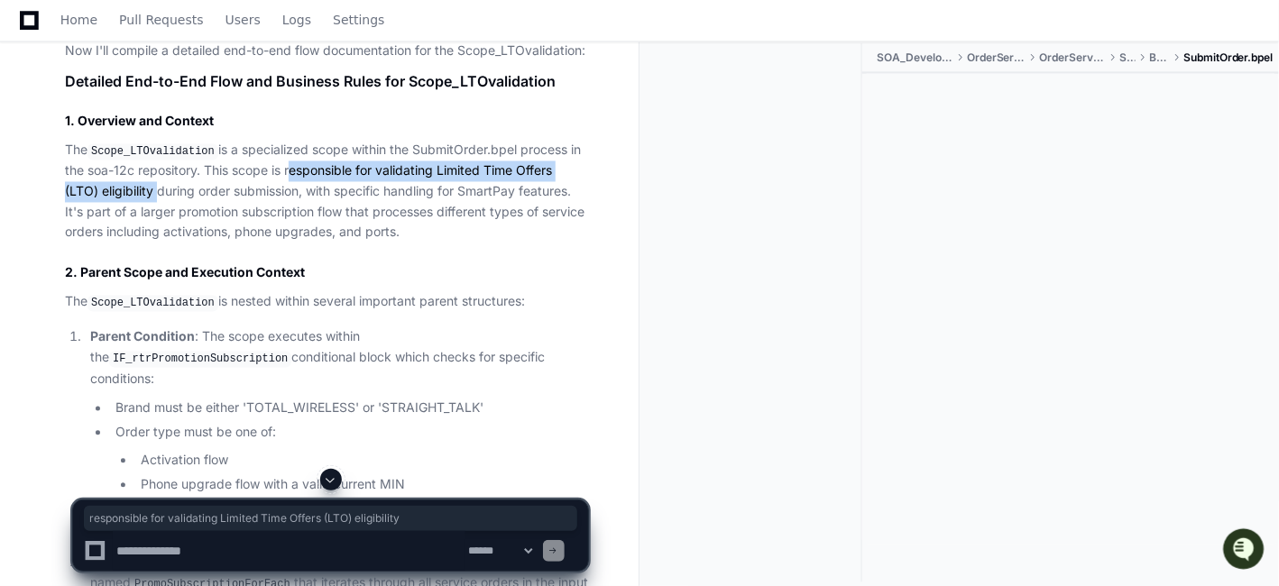
drag, startPoint x: 288, startPoint y: 163, endPoint x: 152, endPoint y: 185, distance: 137.9
click at [152, 185] on p "The Scope_LTOvalidation is a specialized scope within the SubmitOrder.bpel proc…" at bounding box center [326, 193] width 523 height 104
copy p "responsible for validating Limited Time Offers (LTO) eligibility"
click at [567, 216] on p "The Scope_LTOvalidation is a specialized scope within the SubmitOrder.bpel proc…" at bounding box center [326, 193] width 523 height 104
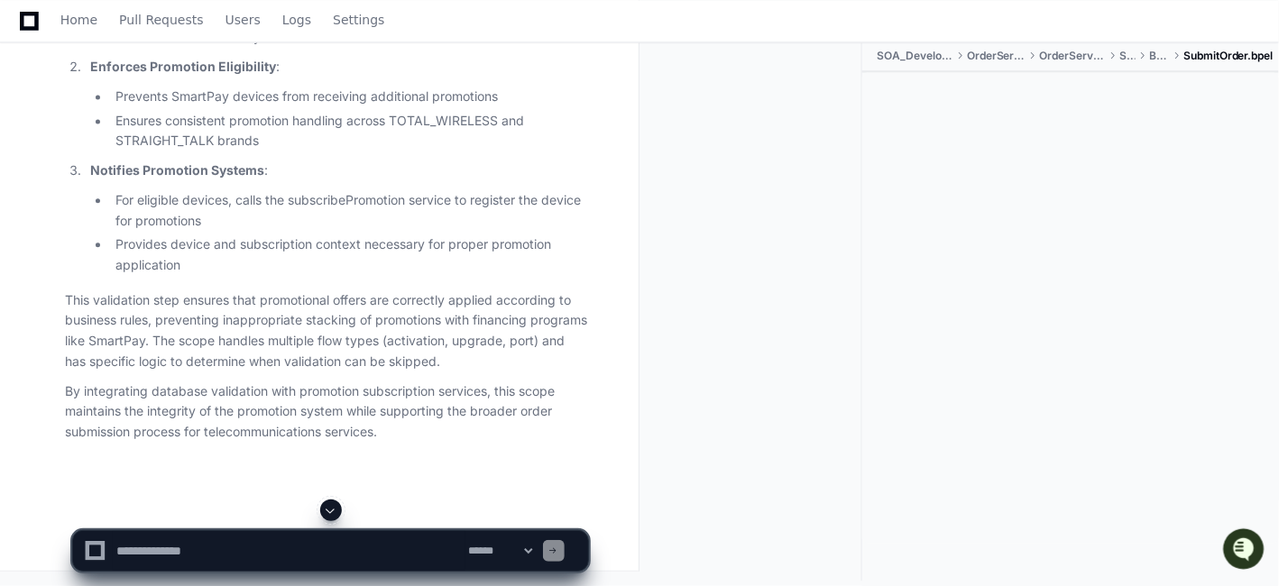
scroll to position [11346, 0]
